Goal: Communication & Community: Answer question/provide support

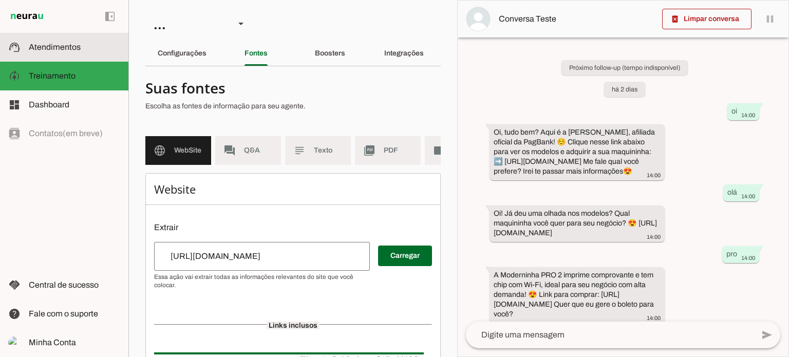
click at [76, 52] on slot at bounding box center [74, 47] width 91 height 12
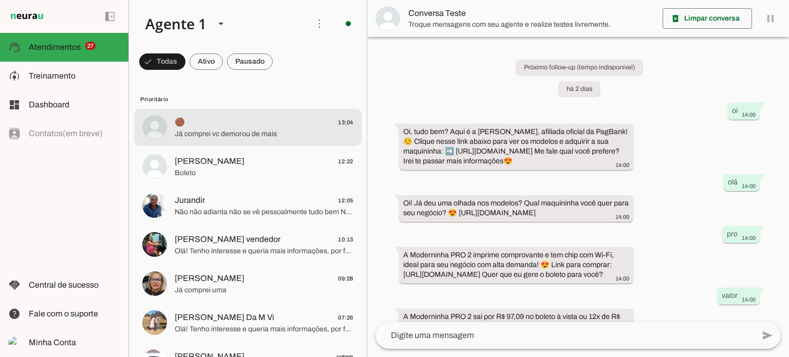
click at [274, 135] on span "Já comprei vc demorou de mais" at bounding box center [264, 134] width 179 height 10
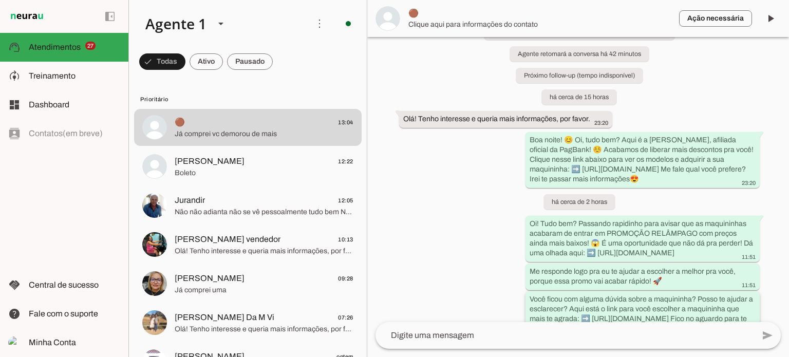
scroll to position [209, 0]
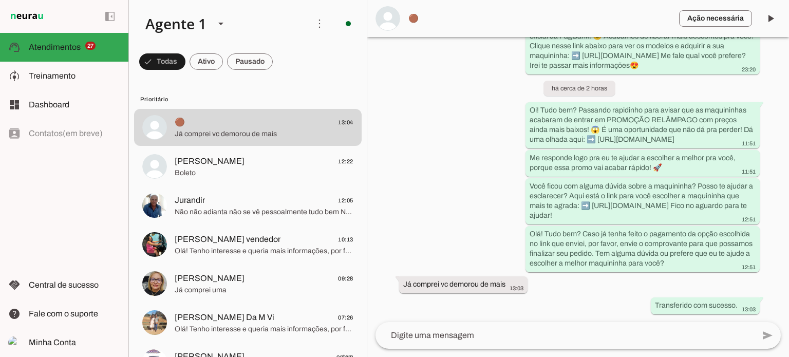
click at [502, 338] on textarea at bounding box center [564, 335] width 378 height 12
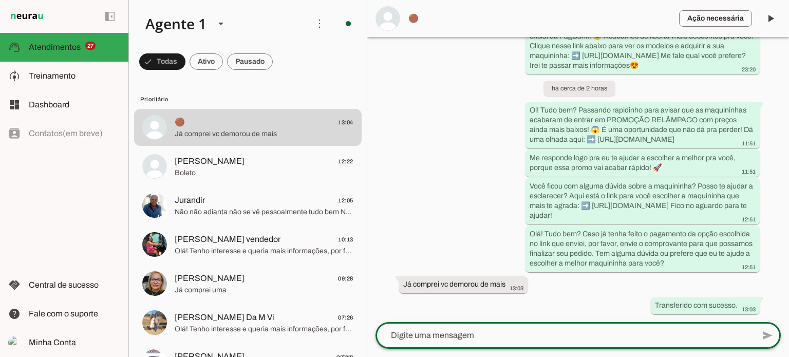
click at [0, 0] on lt-mirror at bounding box center [0, 0] width 0 height 0
click at [395, 336] on textarea at bounding box center [564, 335] width 378 height 12
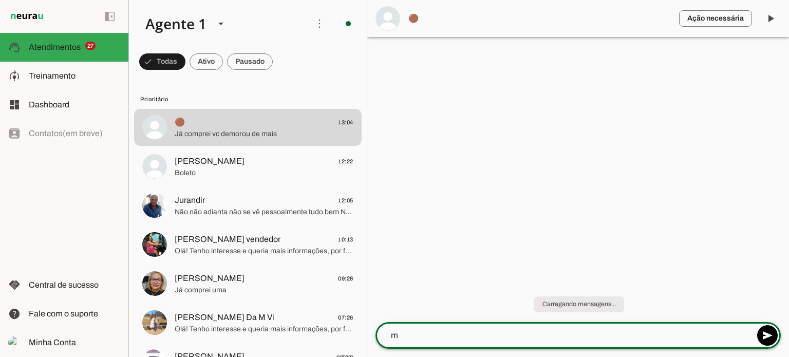
scroll to position [0, 0]
type textarea "maravilha, aproveite sua compra :)"
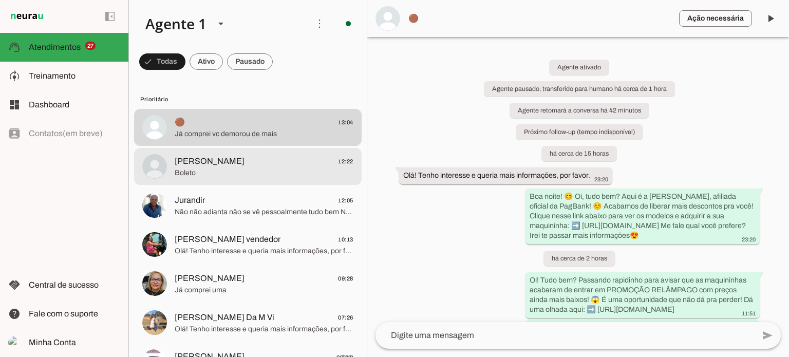
click at [269, 175] on span "Boleto" at bounding box center [264, 173] width 179 height 10
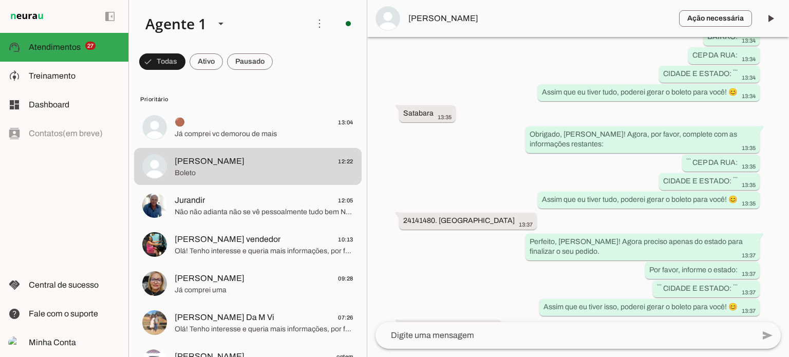
scroll to position [5674, 0]
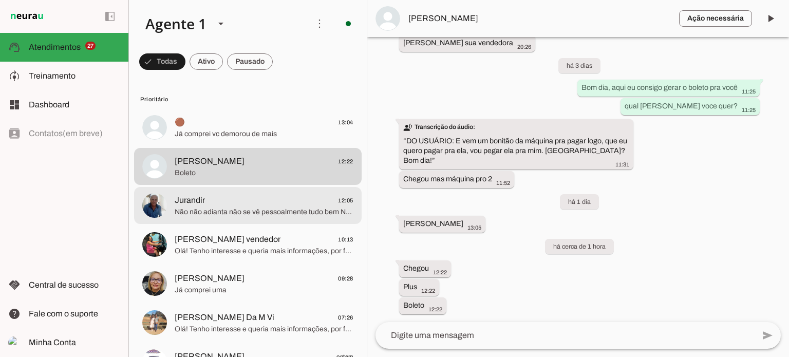
click at [220, 214] on span "Não não adianta não se vê pessoalmente tudo bem Não adianta eu não vou mexer de…" at bounding box center [264, 212] width 179 height 10
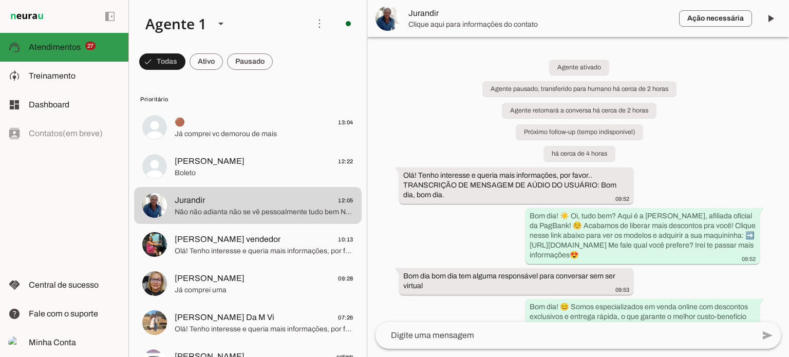
click at [74, 47] on span "Atendimentos" at bounding box center [55, 47] width 52 height 9
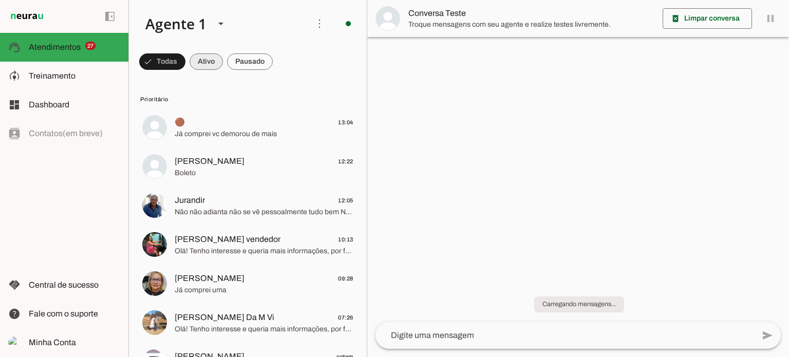
scroll to position [70, 0]
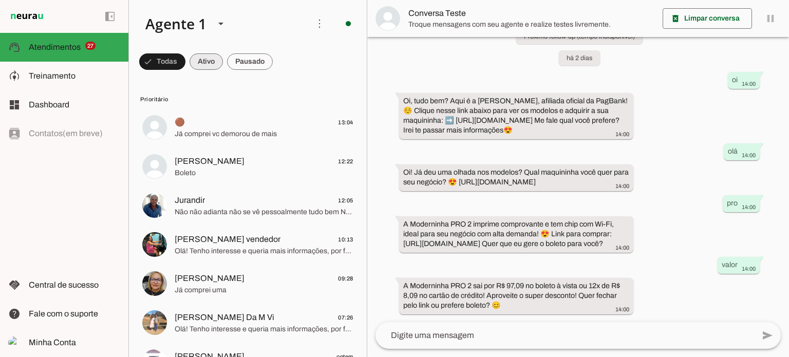
click at [185, 62] on span at bounding box center [162, 61] width 46 height 25
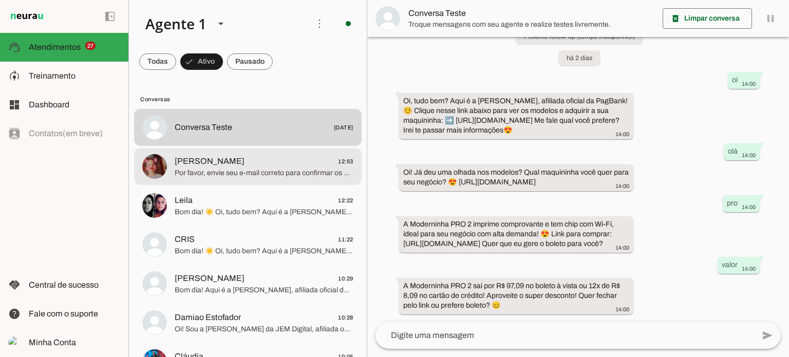
click at [279, 171] on span "Por favor, envie seu e-mail correto para confirmar os dados e gerar o boleto. Q…" at bounding box center [264, 173] width 179 height 10
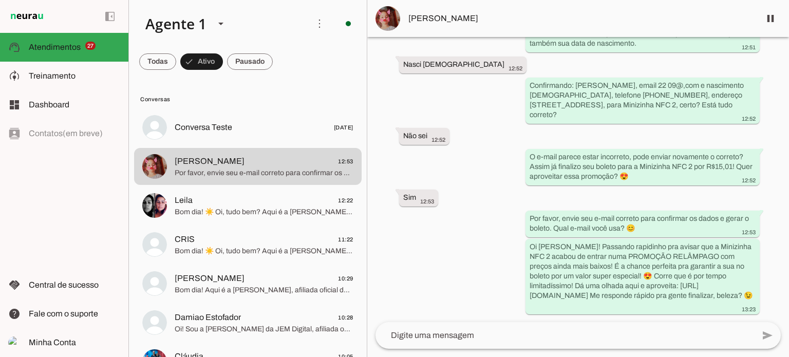
scroll to position [1425, 0]
click at [62, 43] on span "Atendimentos" at bounding box center [55, 47] width 52 height 9
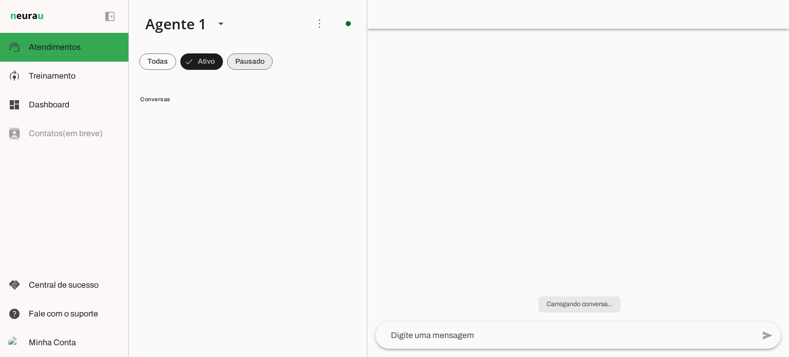
click at [176, 53] on span at bounding box center [157, 61] width 37 height 25
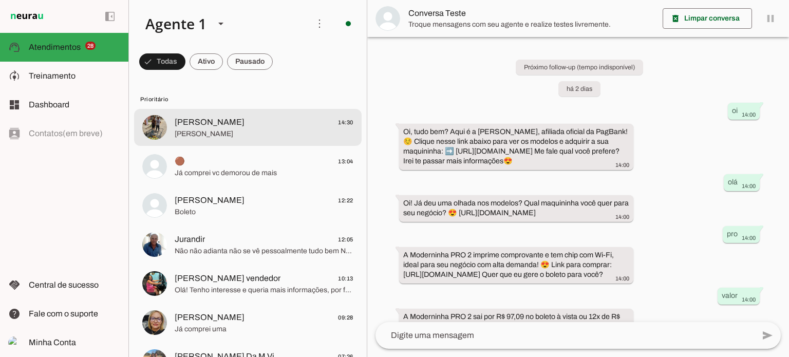
click at [275, 141] on md-item "ANTÔNIO 14:30 Antônio Souza Silva" at bounding box center [247, 127] width 227 height 37
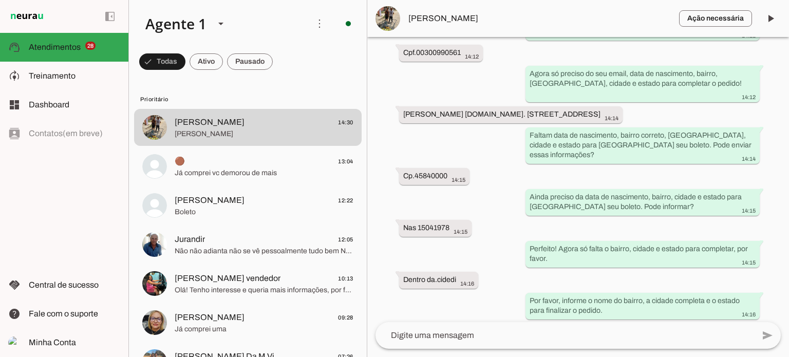
scroll to position [1327, 0]
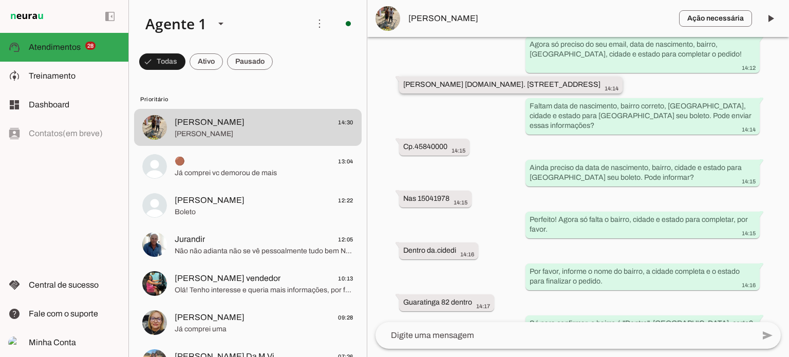
drag, startPoint x: 469, startPoint y: 130, endPoint x: 546, endPoint y: 133, distance: 77.1
click at [0, 0] on slot "Antônio Souza Silva aroba85604gemail.com. Rua atavesa tira denti centro de Guar…" at bounding box center [0, 0] width 0 height 0
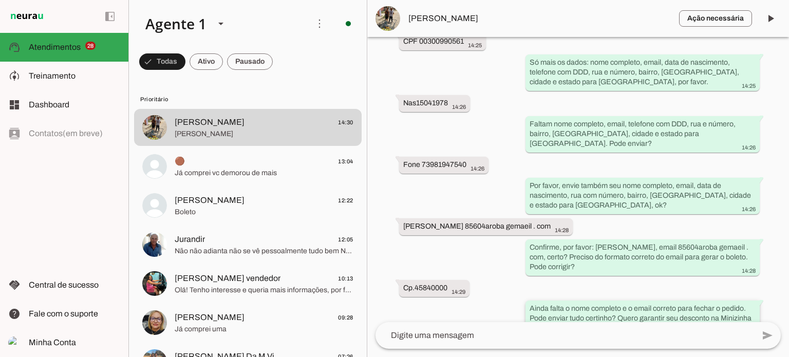
scroll to position [2114, 0]
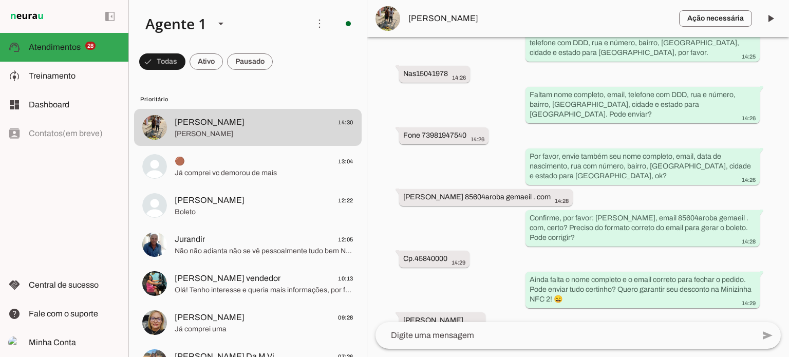
click at [614, 264] on div "Agente ativado Agente pausado, transferido para humano há 1 minuto Agente retom…" at bounding box center [578, 179] width 422 height 285
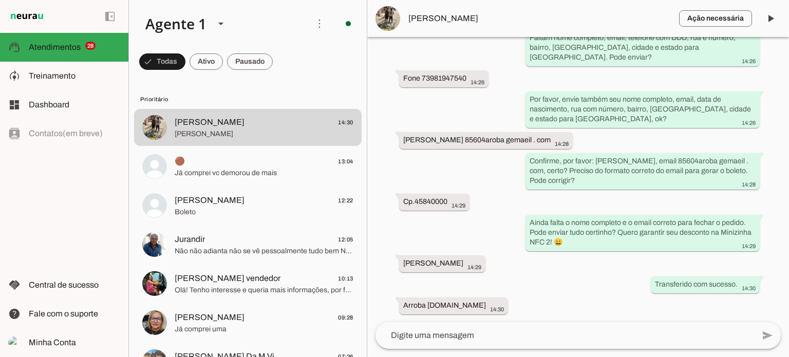
scroll to position [2239, 0]
drag, startPoint x: 474, startPoint y: 140, endPoint x: 520, endPoint y: 140, distance: 45.2
click at [0, 0] on slot "Antônio Souza 85604aroba gemaeil . com" at bounding box center [0, 0] width 0 height 0
click at [478, 134] on whatsapp-message-bubble "Antônio Souza 85604aroba gemaeil . com 14:28" at bounding box center [486, 139] width 174 height 17
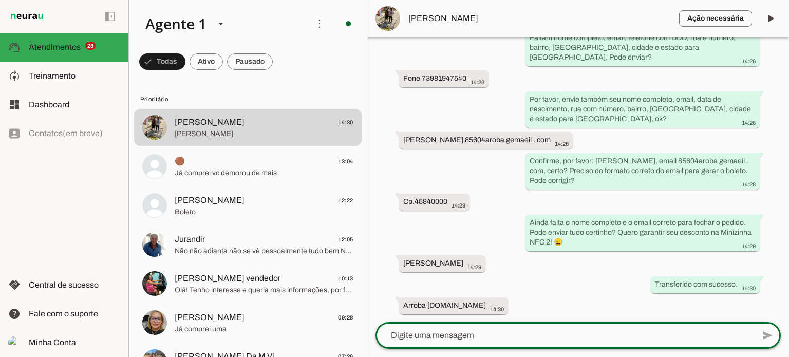
click at [458, 336] on textarea at bounding box center [564, 335] width 378 height 12
click at [519, 80] on div "Agente ativado Agente pausado, transferido para humano há 1 minuto Agente retom…" at bounding box center [578, 179] width 422 height 285
click at [625, 340] on textarea at bounding box center [564, 335] width 378 height 12
click at [0, 0] on lt-mirror at bounding box center [0, 0] width 0 height 0
click at [414, 338] on textarea at bounding box center [564, 335] width 378 height 12
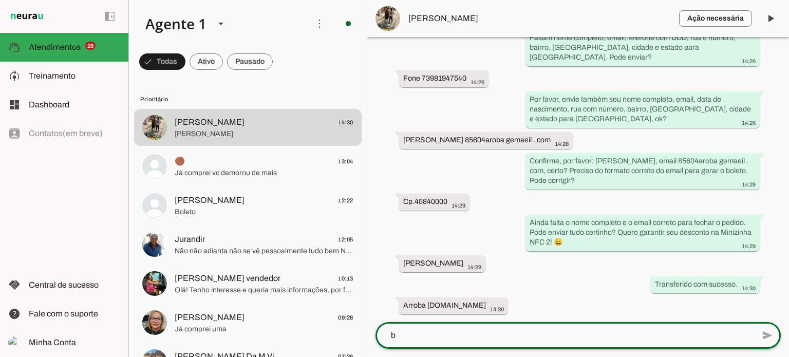
scroll to position [0, 0]
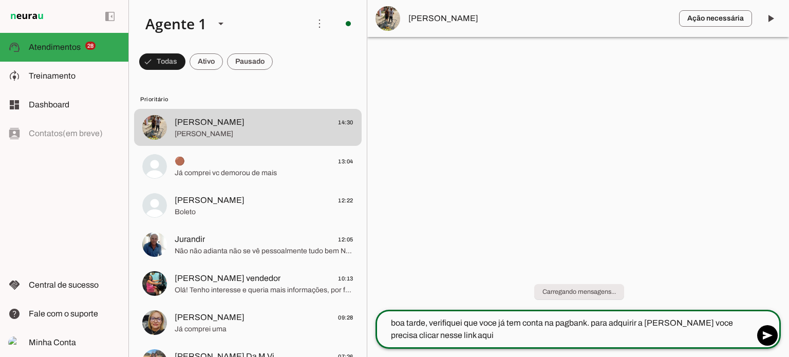
paste textarea "https://saldaodasmaquininhas.info/jemnfc10"
click at [659, 330] on textarea "boa tarde, verifiquei que voce já tem conta na pagbank. para adquirir a maquini…" at bounding box center [564, 329] width 378 height 25
type textarea "boa tarde, verifiquei que voce já tem conta na pagbank. para adquirir a maquini…"
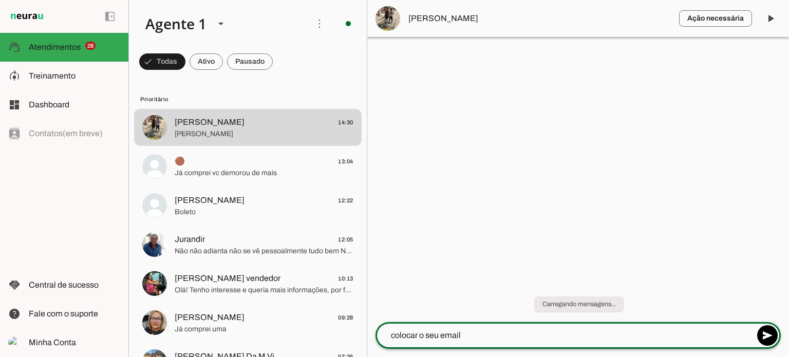
click at [493, 338] on textarea "colocar o seu email" at bounding box center [564, 335] width 378 height 12
type textarea "colocar o seu email antoniosouza"
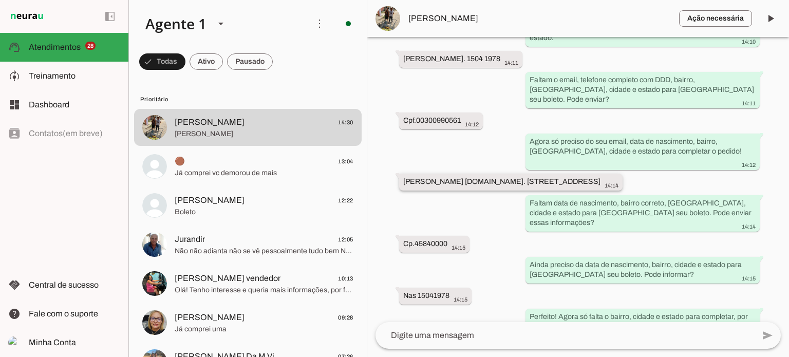
scroll to position [1259, 0]
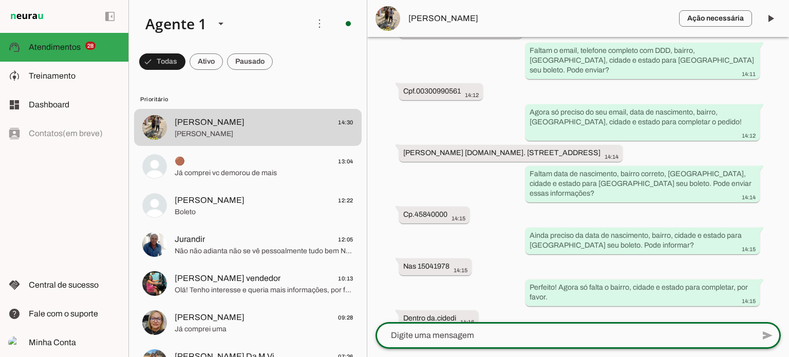
click at [476, 340] on textarea at bounding box center [564, 335] width 378 height 12
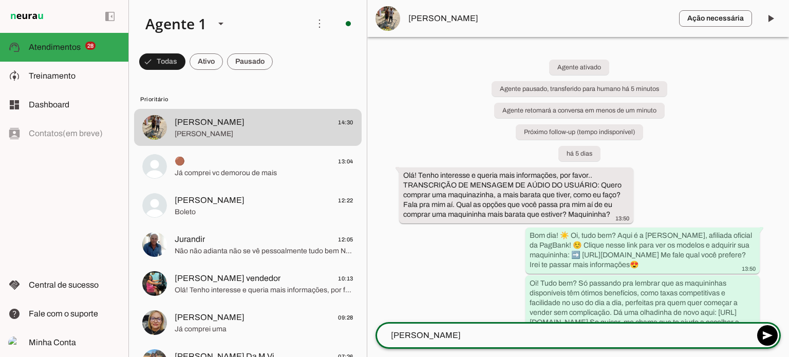
drag, startPoint x: 450, startPoint y: 333, endPoint x: 342, endPoint y: 334, distance: 107.3
click at [342, 334] on div "Agente 1 Criar Agente Você atingiu o limite de IAs Neurau permitidas. Atualize …" at bounding box center [458, 178] width 660 height 357
click at [428, 341] on textarea "antonio" at bounding box center [564, 335] width 378 height 12
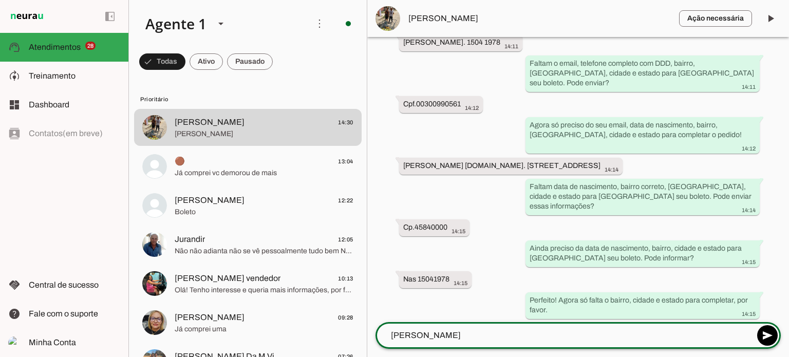
scroll to position [1275, 0]
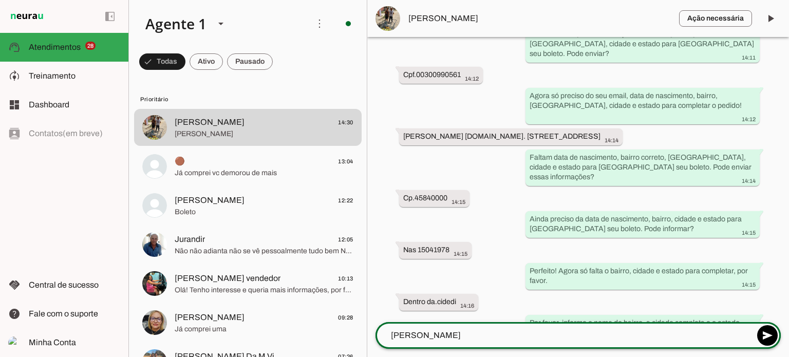
click at [438, 346] on div "******* antonio" at bounding box center [564, 335] width 378 height 27
click at [0, 0] on lt-mirror "*******" at bounding box center [0, 0] width 0 height 0
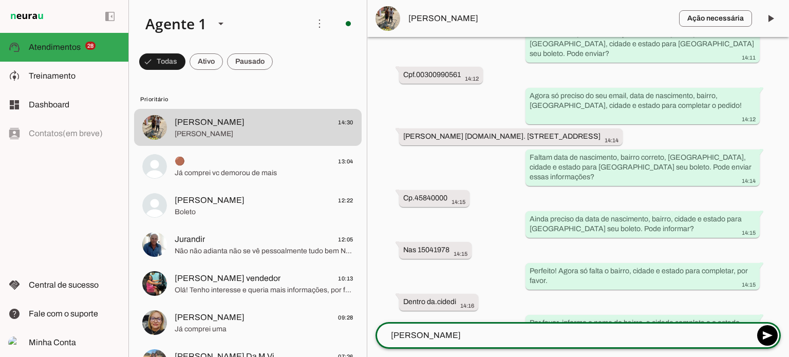
click at [0, 0] on lt-mirror "*******" at bounding box center [0, 0] width 0 height 0
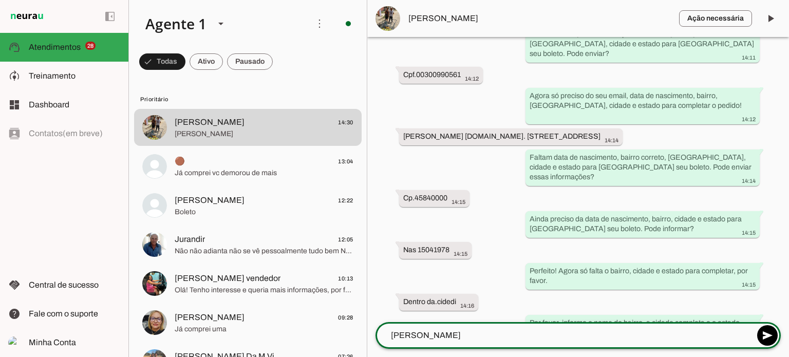
click at [0, 0] on lt-mirror "*******" at bounding box center [0, 0] width 0 height 0
type textarea "antonio"
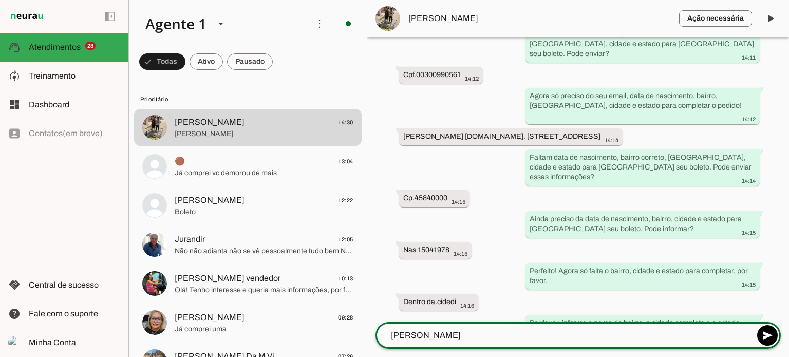
type md-outlined-text-field "antonio"
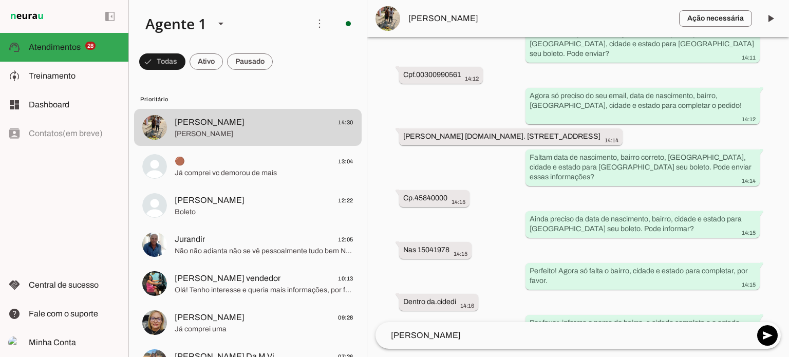
click at [0, 0] on lt-mirror "*******" at bounding box center [0, 0] width 0 height 0
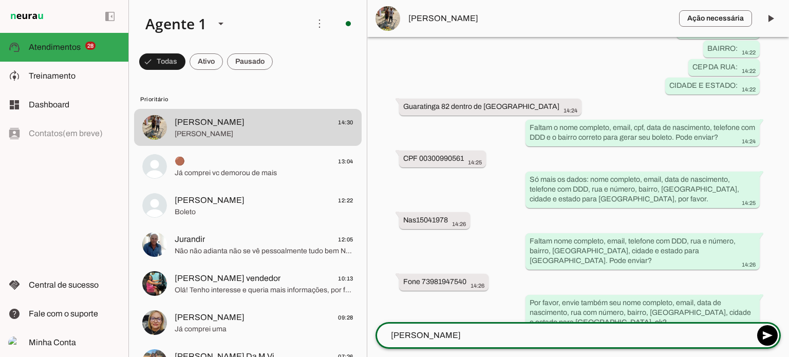
scroll to position [2280, 0]
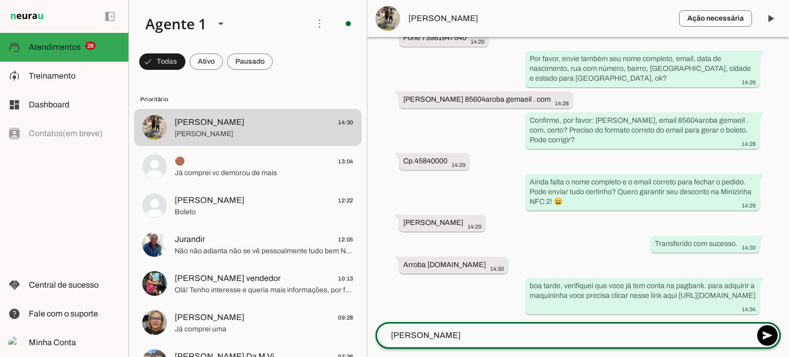
click at [411, 342] on div "******* antonio" at bounding box center [564, 335] width 378 height 27
drag, startPoint x: 431, startPoint y: 339, endPoint x: 364, endPoint y: 334, distance: 66.9
click at [364, 334] on div "Agente 1 Criar Agente Você atingiu o limite de IAs Neurau permitidas. Atualize …" at bounding box center [458, 178] width 660 height 357
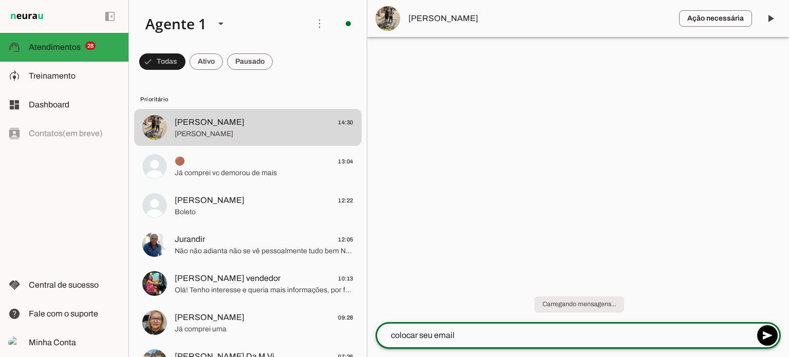
paste textarea "antoniosouzasilv85604@gmail.com"
type textarea "colocar seu email antoniosouzasilv85604@gmail.com"
type textarea "e depois sua senha do app pagbank"
click at [0, 0] on lt-mirror at bounding box center [0, 0] width 0 height 0
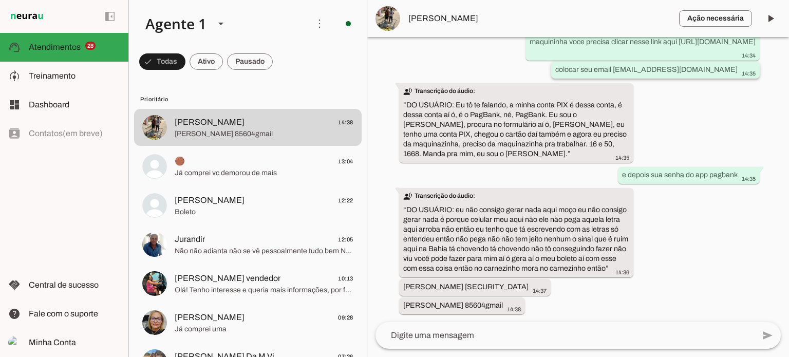
scroll to position [2523, 0]
drag, startPoint x: 670, startPoint y: 40, endPoint x: 525, endPoint y: 64, distance: 146.3
click at [525, 60] on whatsapp-message-bubble "boa tarde, verifiquei que voce já tem conta na pagbank. para adquirir a maquini…" at bounding box center [642, 42] width 234 height 36
drag, startPoint x: 617, startPoint y: 75, endPoint x: 731, endPoint y: 77, distance: 114.0
click at [0, 0] on slot "colocar seu email antoniosouzasilv85604@gmail.com" at bounding box center [0, 0] width 0 height 0
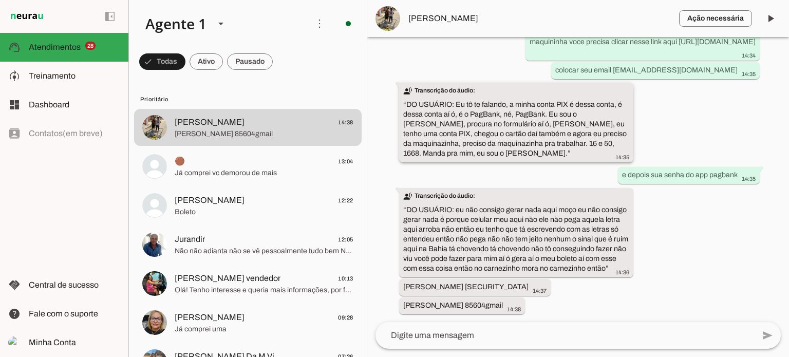
scroll to position [2542, 0]
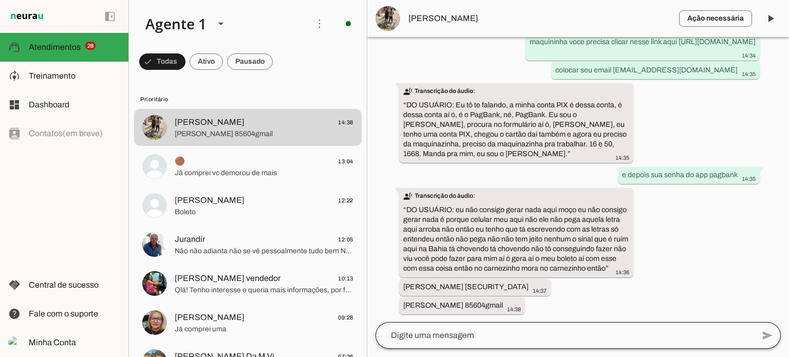
click at [498, 343] on div at bounding box center [564, 335] width 378 height 27
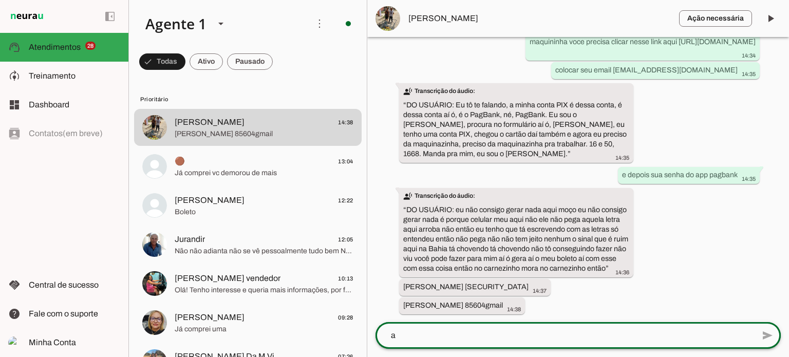
scroll to position [0, 0]
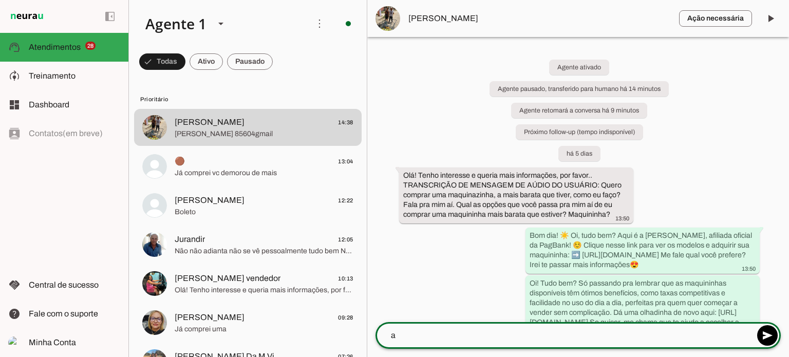
type textarea "a"
type md-outlined-text-field "a"
click at [0, 0] on lt-mirror "*" at bounding box center [0, 0] width 0 height 0
click at [457, 340] on textarea "a" at bounding box center [564, 335] width 378 height 12
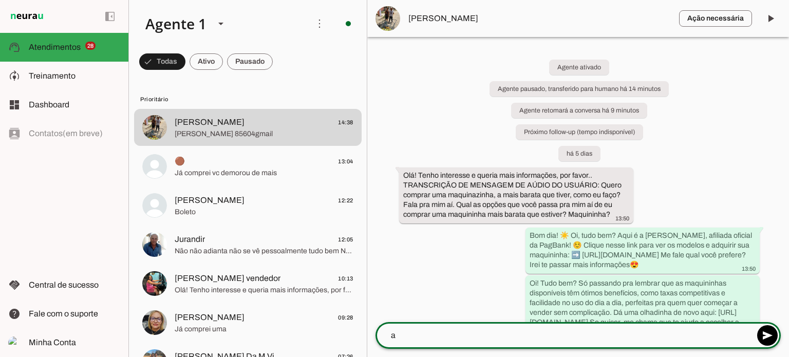
click at [0, 0] on lt-mirror "*" at bounding box center [0, 0] width 0 height 0
click at [429, 347] on div "* a" at bounding box center [564, 335] width 378 height 27
click at [0, 0] on lt-mirror "*" at bounding box center [0, 0] width 0 height 0
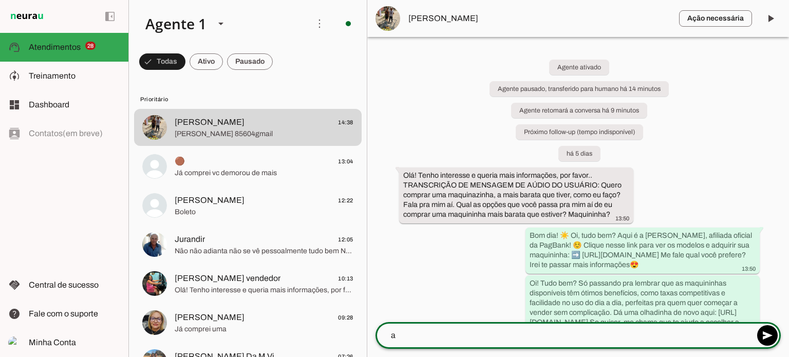
click at [0, 0] on lt-mirror "*" at bounding box center [0, 0] width 0 height 0
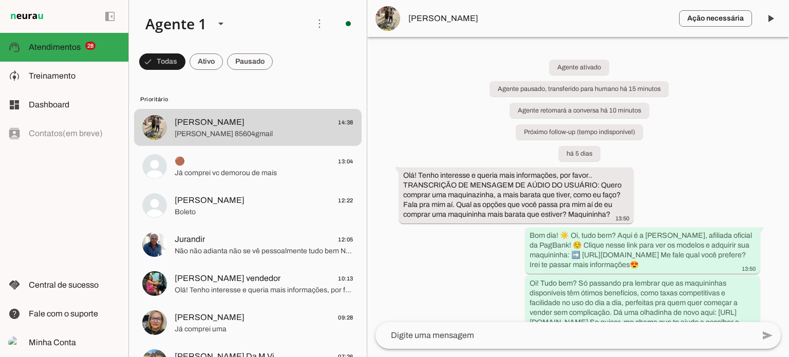
click at [437, 329] on textarea at bounding box center [564, 335] width 378 height 12
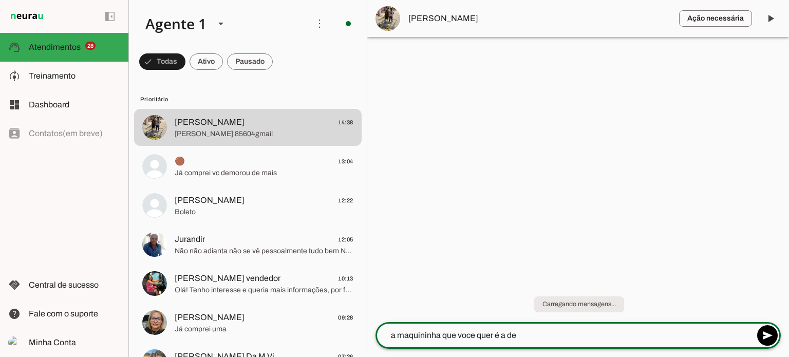
paste textarea "R$ 15,01 À VISTA"
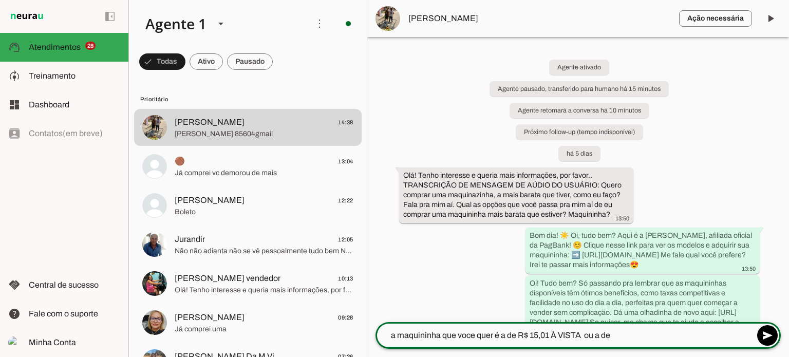
paste textarea "R$ 43,09 À VISTA"
click at [0, 0] on lt-mirror "**********" at bounding box center [0, 0] width 0 height 0
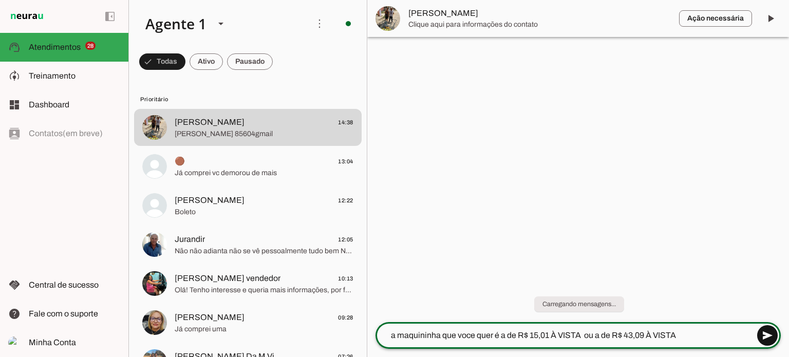
type textarea "a maquininha que voce quer é a de R$ 15,01 À VISTA ou a de R$ 43,09 À VISTA"
type md-outlined-text-field "a maquininha que voce quer é a de R$ 15,01 À VISTA ou a de R$ 43,09 À VISTA"
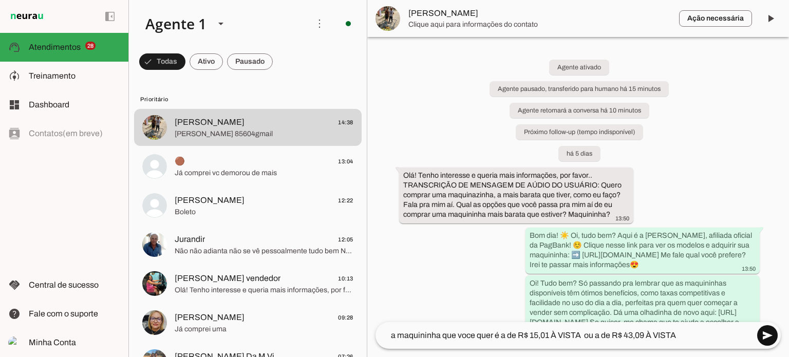
click at [766, 336] on span at bounding box center [767, 335] width 25 height 25
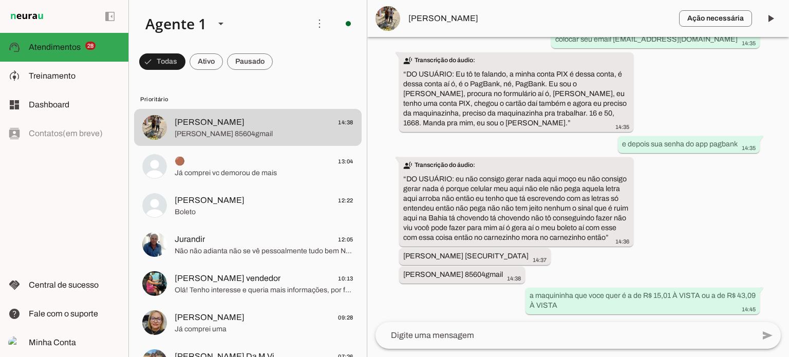
scroll to position [2573, 0]
click at [455, 339] on textarea at bounding box center [564, 335] width 378 height 12
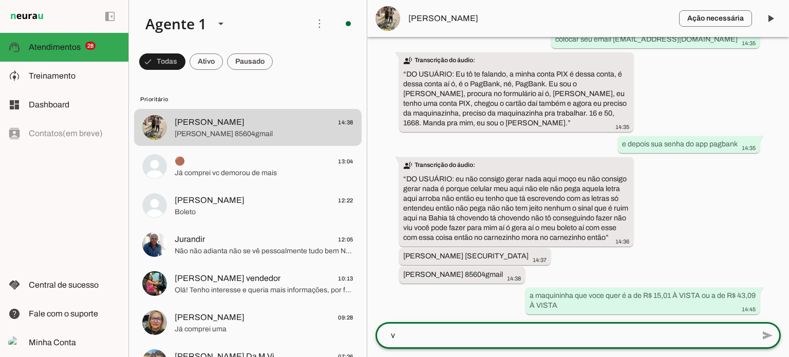
scroll to position [0, 0]
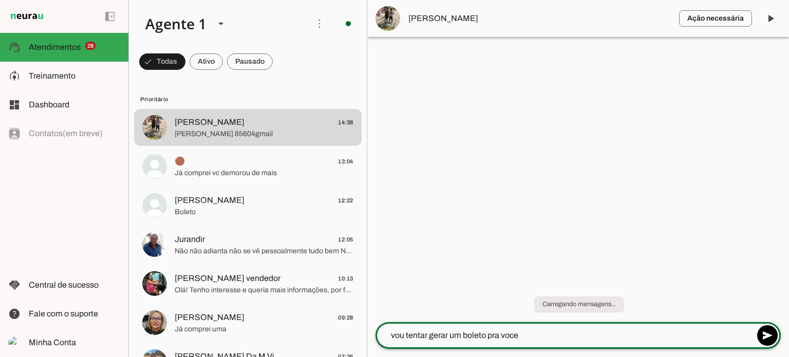
type textarea "vou tentar gerar um boleto pra voce"
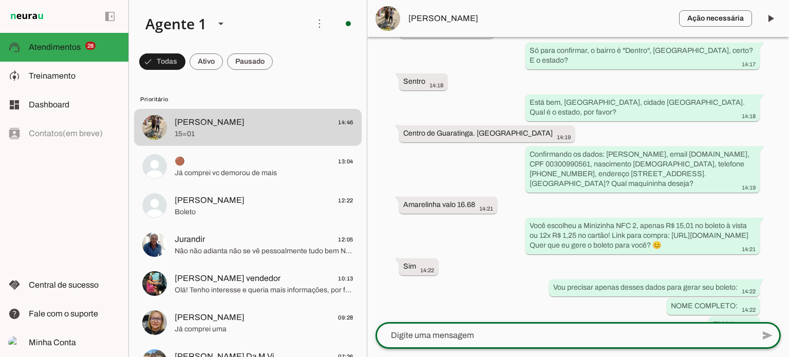
scroll to position [2631, 0]
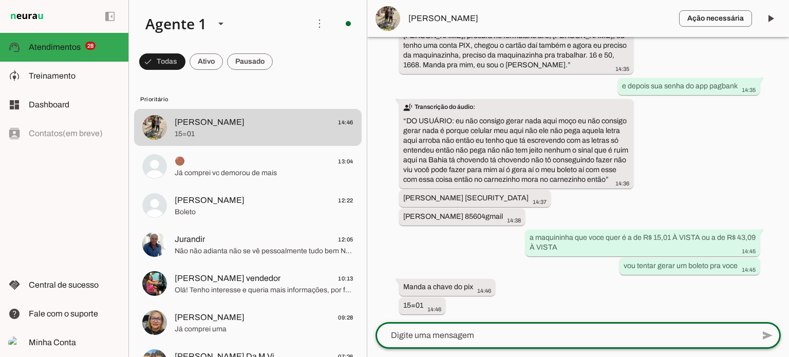
click at [0, 0] on lt-mirror at bounding box center [0, 0] width 0 height 0
click at [476, 338] on textarea at bounding box center [564, 335] width 378 height 12
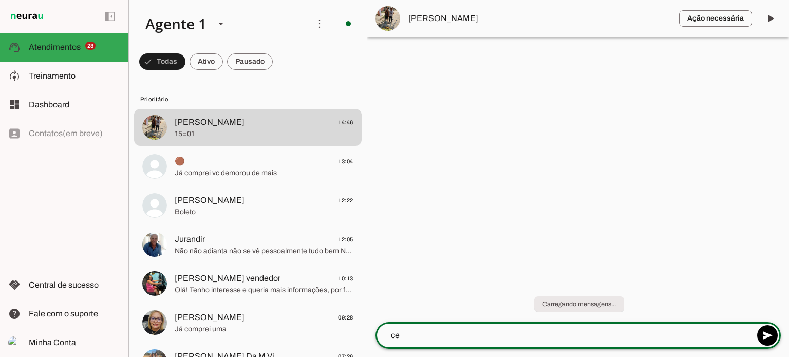
scroll to position [0, 0]
type textarea "certo, vou tentar aqui, um minuto"
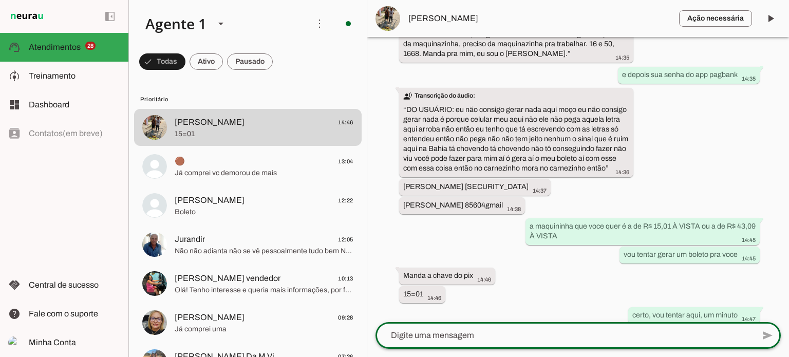
scroll to position [2653, 0]
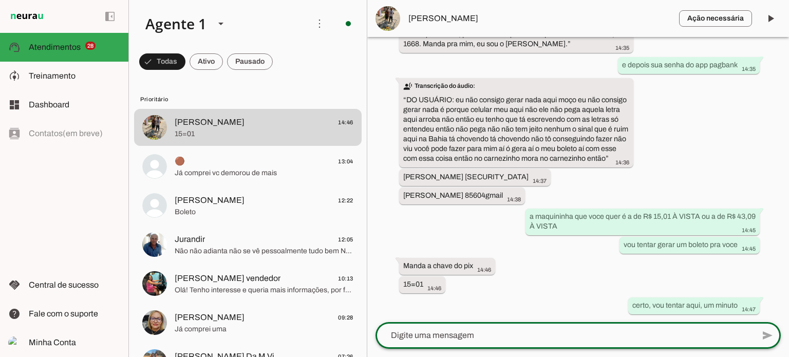
click at [605, 340] on textarea at bounding box center [564, 335] width 378 height 12
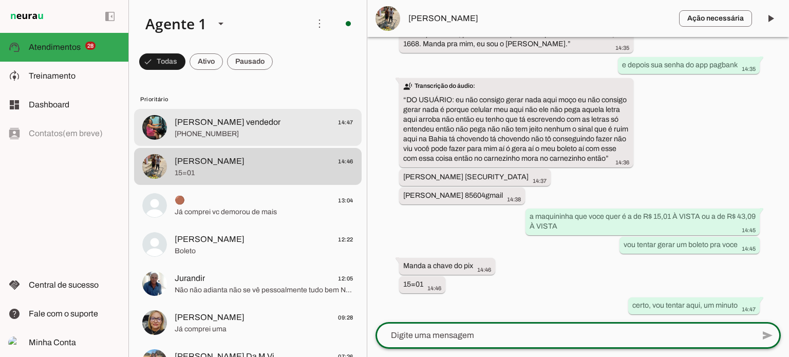
click at [293, 129] on span "+55 9981207495" at bounding box center [264, 134] width 179 height 10
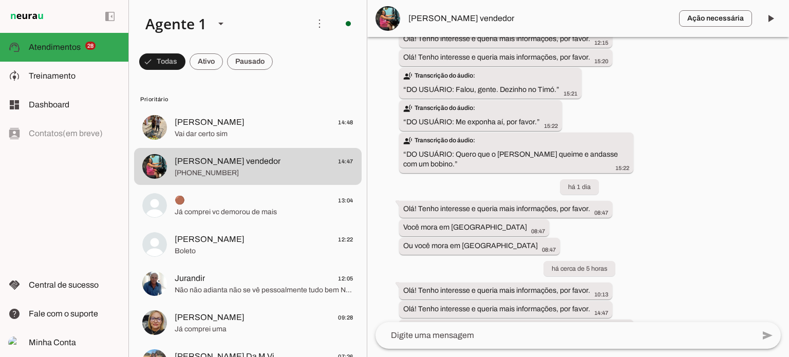
scroll to position [2305, 0]
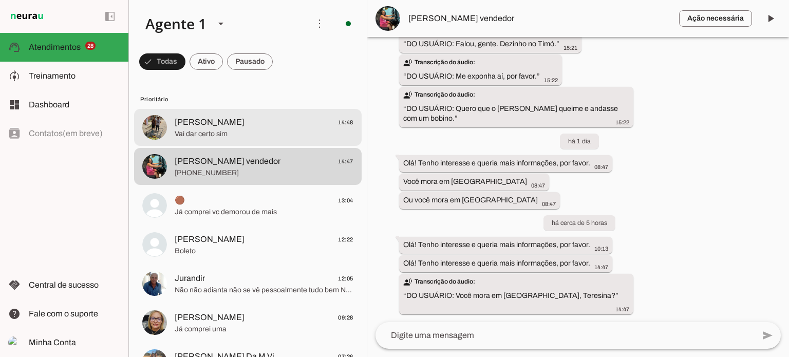
click at [283, 119] on span "ANTÔNIO 14:48" at bounding box center [264, 122] width 179 height 13
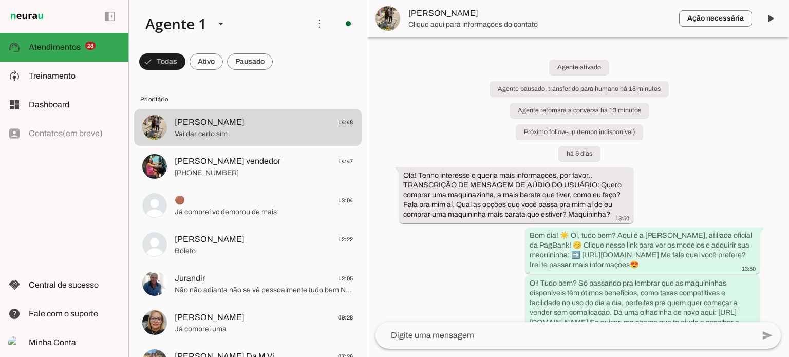
scroll to position [2674, 0]
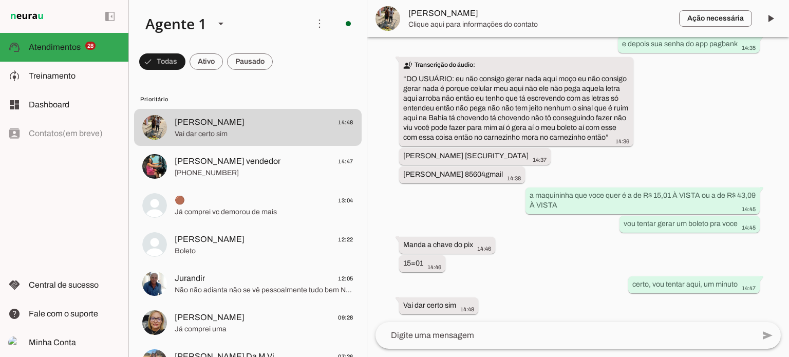
click at [470, 339] on textarea at bounding box center [564, 335] width 378 height 12
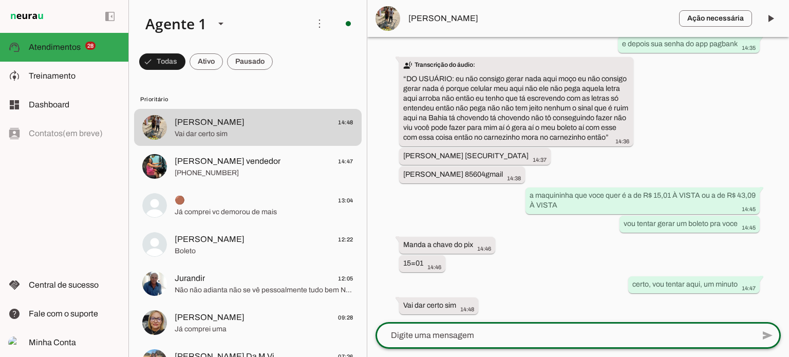
click at [713, 130] on div "Agente ativado Agente pausado, transferido para humano há 18 minutos Agente ret…" at bounding box center [578, 179] width 422 height 285
click at [467, 136] on div "transcribe Transcrição do áudio: “ DO USUÁRIO: eu não consigo gerar nada aqui m…" at bounding box center [516, 102] width 226 height 85
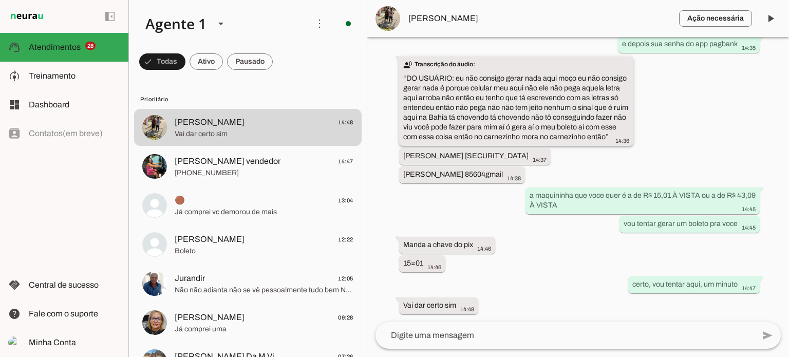
click at [487, 139] on div "transcribe Transcrição do áudio: “ DO USUÁRIO: eu não consigo gerar nada aqui m…" at bounding box center [516, 102] width 226 height 85
click at [560, 273] on div "Agente ativado Agente pausado, transferido para humano há 18 minutos Agente ret…" at bounding box center [578, 179] width 422 height 285
click at [0, 0] on lt-mirror at bounding box center [0, 0] width 0 height 0
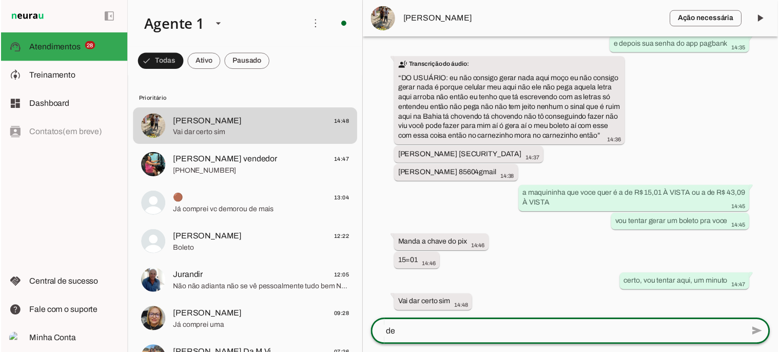
scroll to position [0, 0]
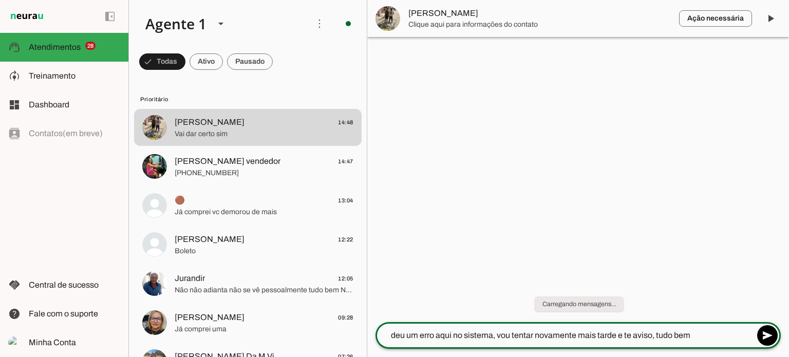
type textarea "deu um erro aqui no sistema, vou tentar novamente mais tarde e te aviso, tudo b…"
